Goal: Task Accomplishment & Management: Use online tool/utility

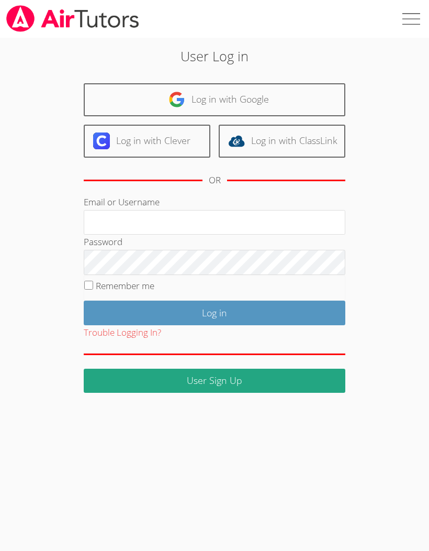
click at [262, 98] on link "Log in with Google" at bounding box center [215, 99] width 262 height 33
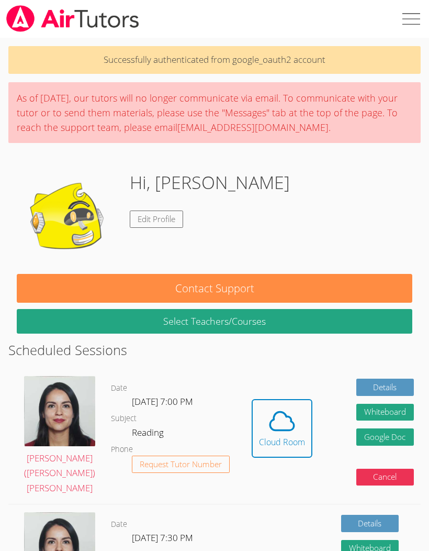
click at [268, 418] on icon at bounding box center [282, 420] width 29 height 29
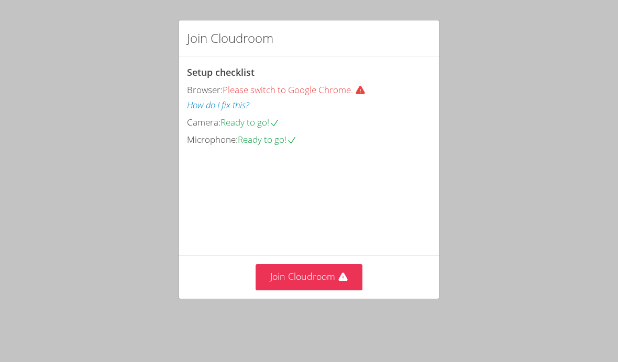
click at [330, 271] on button "Join Cloudroom" at bounding box center [309, 277] width 107 height 26
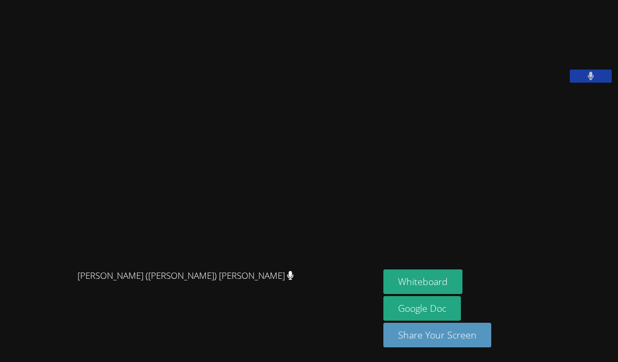
click at [408, 294] on button "Whiteboard" at bounding box center [422, 282] width 79 height 25
click at [404, 281] on aside "[PERSON_NAME] Whiteboard Google Doc Share Your Screen" at bounding box center [498, 181] width 239 height 362
click at [408, 321] on link "Google Doc" at bounding box center [422, 308] width 78 height 25
click at [421, 294] on button "Whiteboard" at bounding box center [422, 282] width 79 height 25
